Goal: Check status: Check status

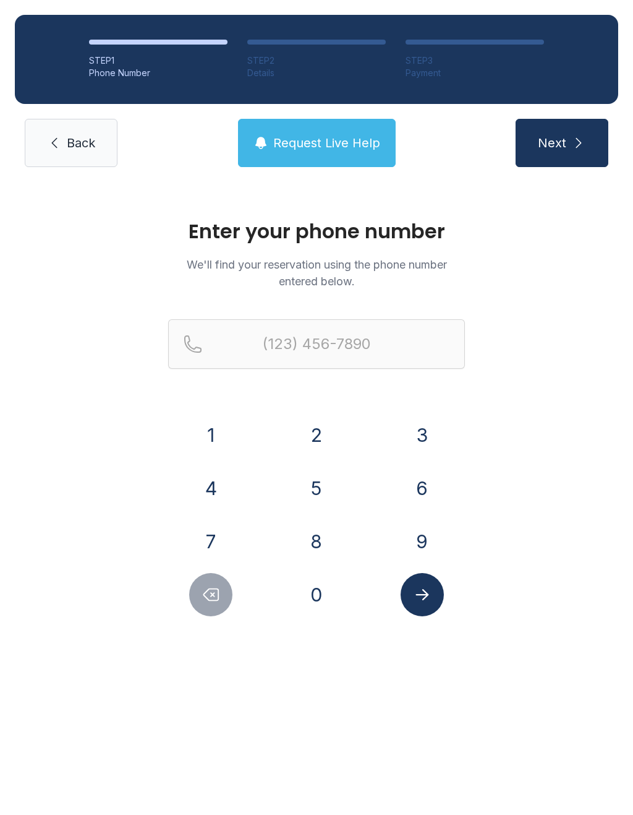
click at [427, 475] on button "6" at bounding box center [422, 487] width 43 height 43
click at [323, 438] on button "2" at bounding box center [316, 434] width 43 height 43
click at [436, 538] on button "9" at bounding box center [422, 541] width 43 height 43
click at [314, 418] on button "2" at bounding box center [316, 434] width 43 height 43
click at [414, 488] on button "6" at bounding box center [422, 487] width 43 height 43
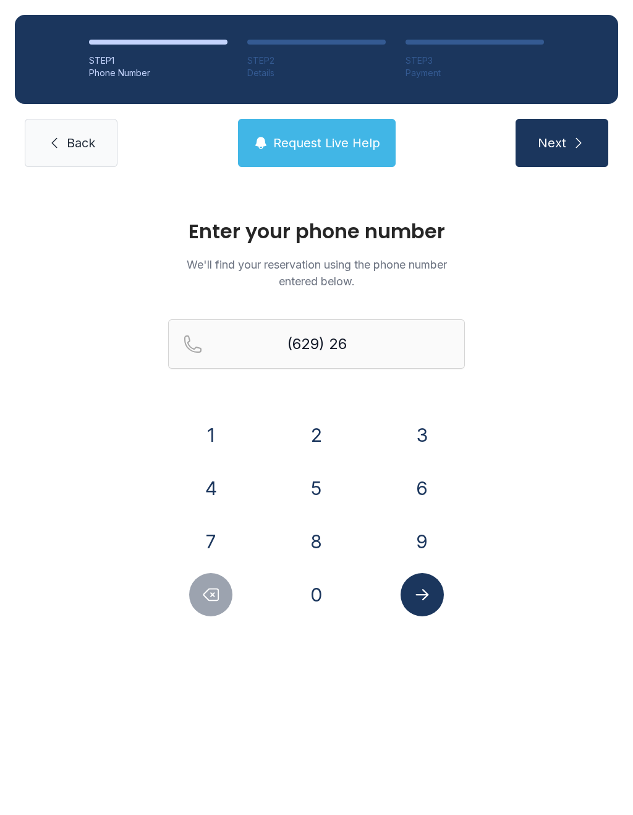
click at [220, 426] on button "1" at bounding box center [210, 434] width 43 height 43
click at [221, 492] on button "4" at bounding box center [210, 487] width 43 height 43
click at [329, 481] on button "5" at bounding box center [316, 487] width 43 height 43
click at [225, 541] on button "7" at bounding box center [210, 541] width 43 height 43
click at [339, 414] on div "2" at bounding box center [317, 434] width 86 height 43
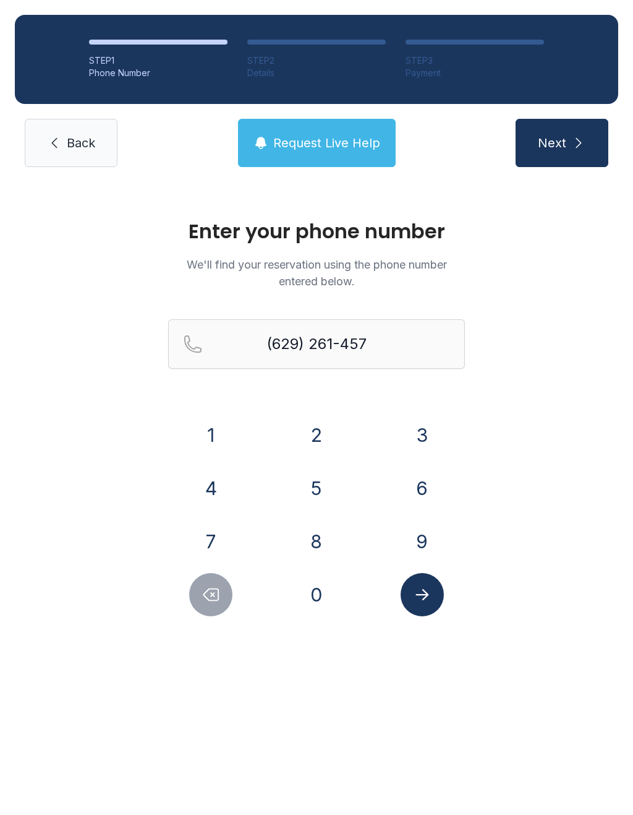
click at [323, 444] on button "2" at bounding box center [316, 434] width 43 height 43
type input "[PHONE_NUMBER]"
click at [431, 599] on icon "Submit lookup form" at bounding box center [422, 594] width 19 height 19
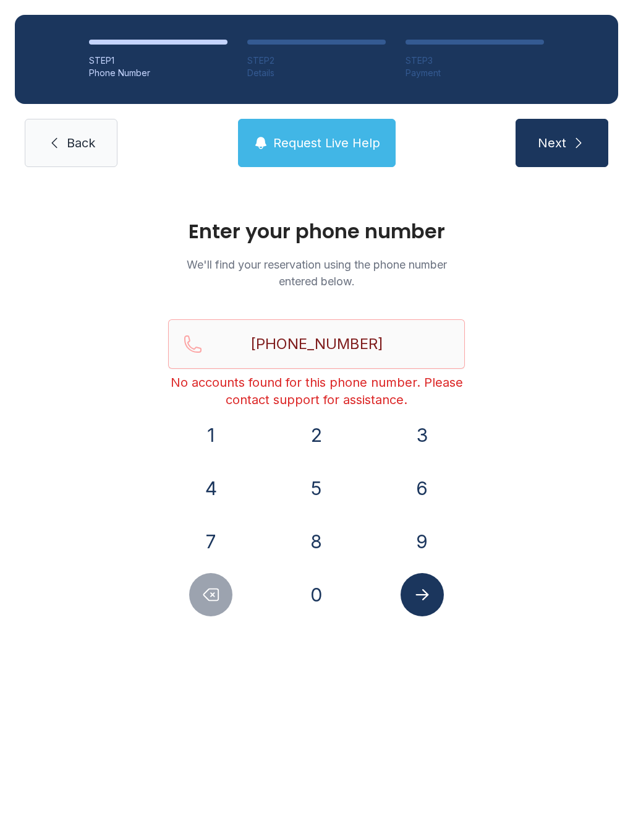
click at [70, 142] on span "Back" at bounding box center [81, 142] width 28 height 17
